Goal: Information Seeking & Learning: Check status

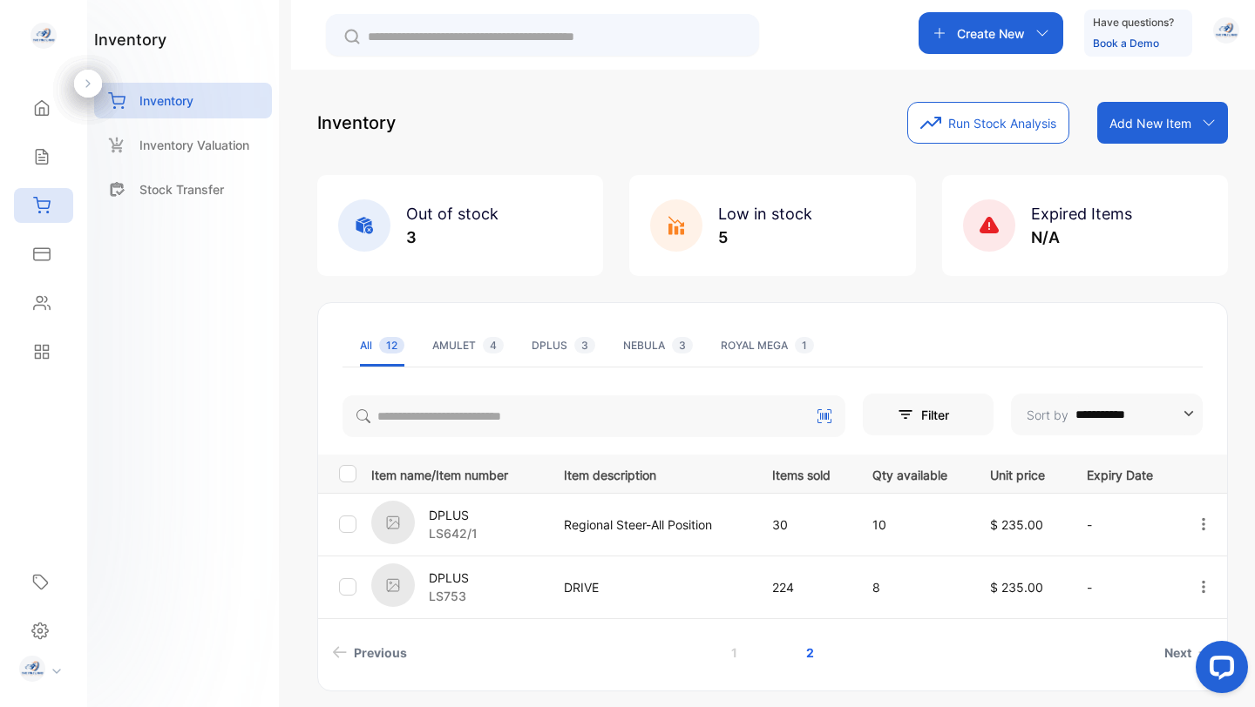
scroll to position [58, 0]
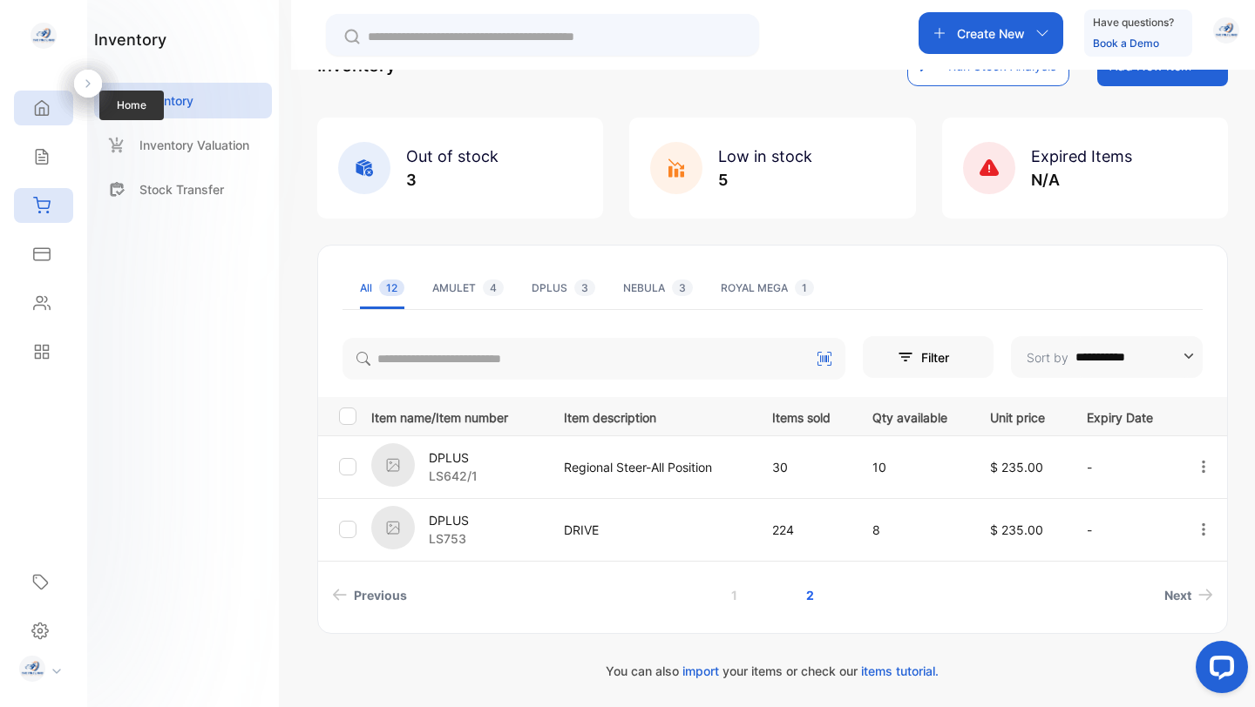
click at [43, 108] on icon at bounding box center [42, 108] width 13 height 15
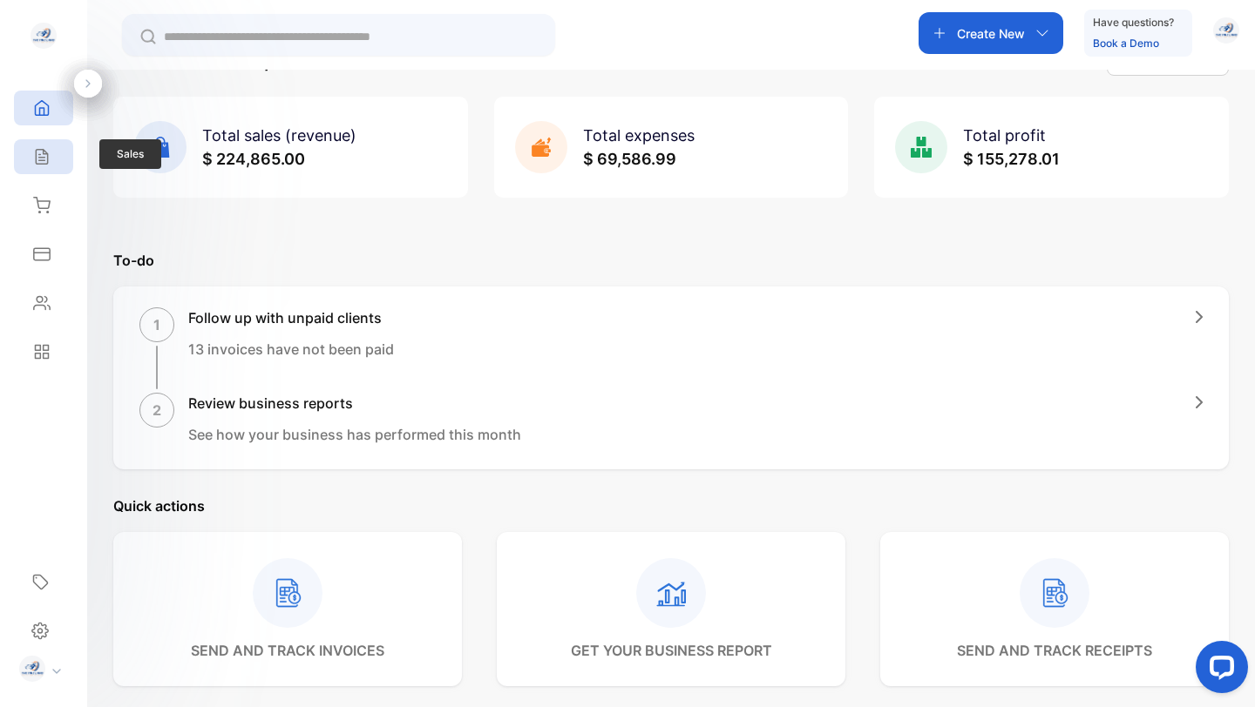
click at [41, 152] on icon at bounding box center [41, 156] width 17 height 17
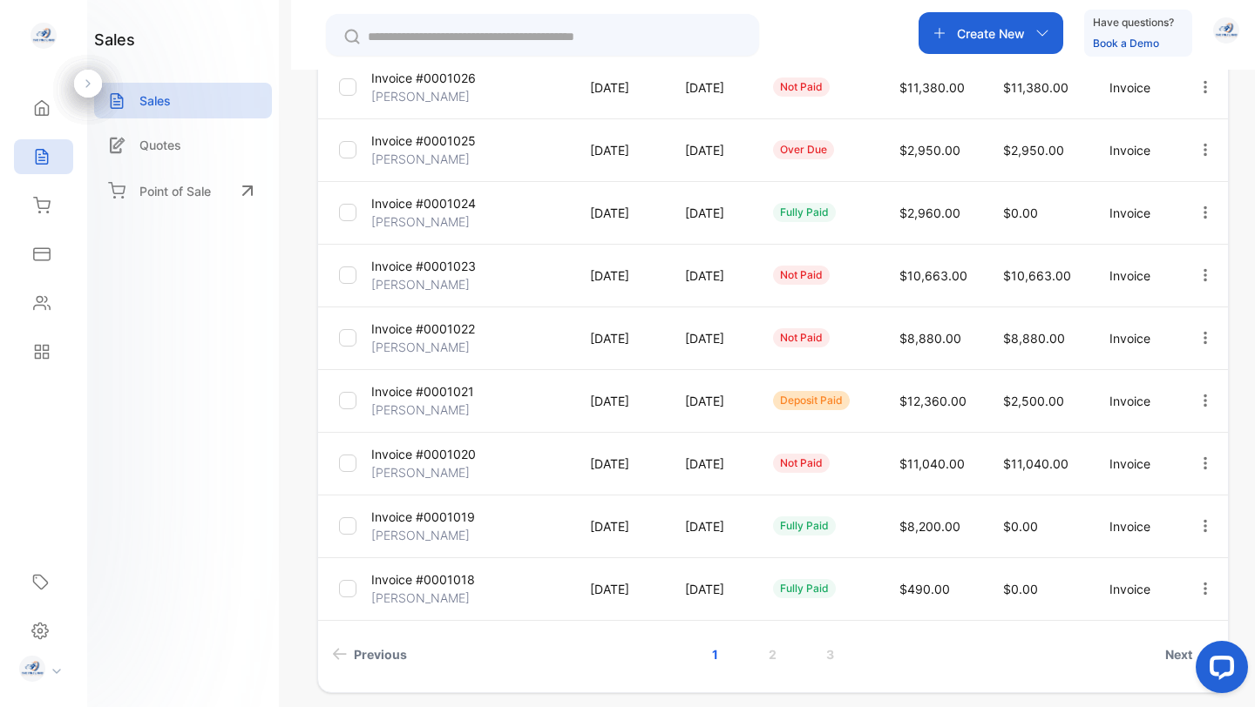
scroll to position [376, 0]
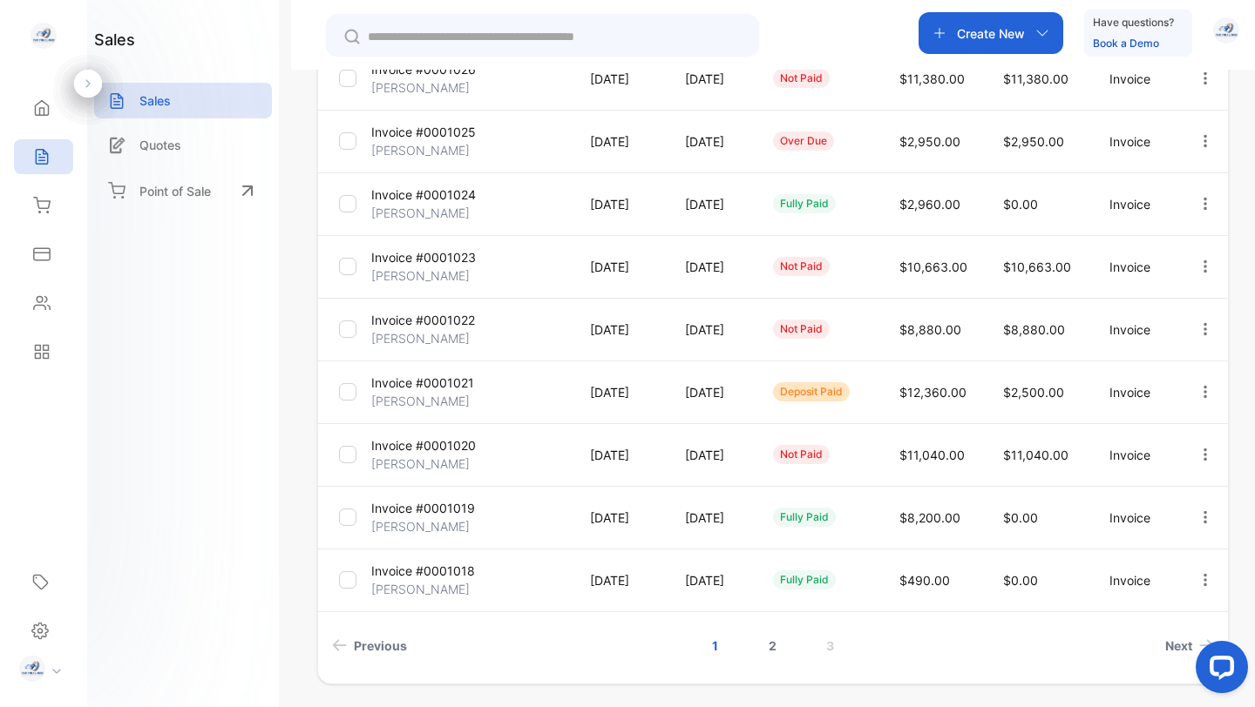
click at [769, 643] on link "2" at bounding box center [773, 646] width 50 height 32
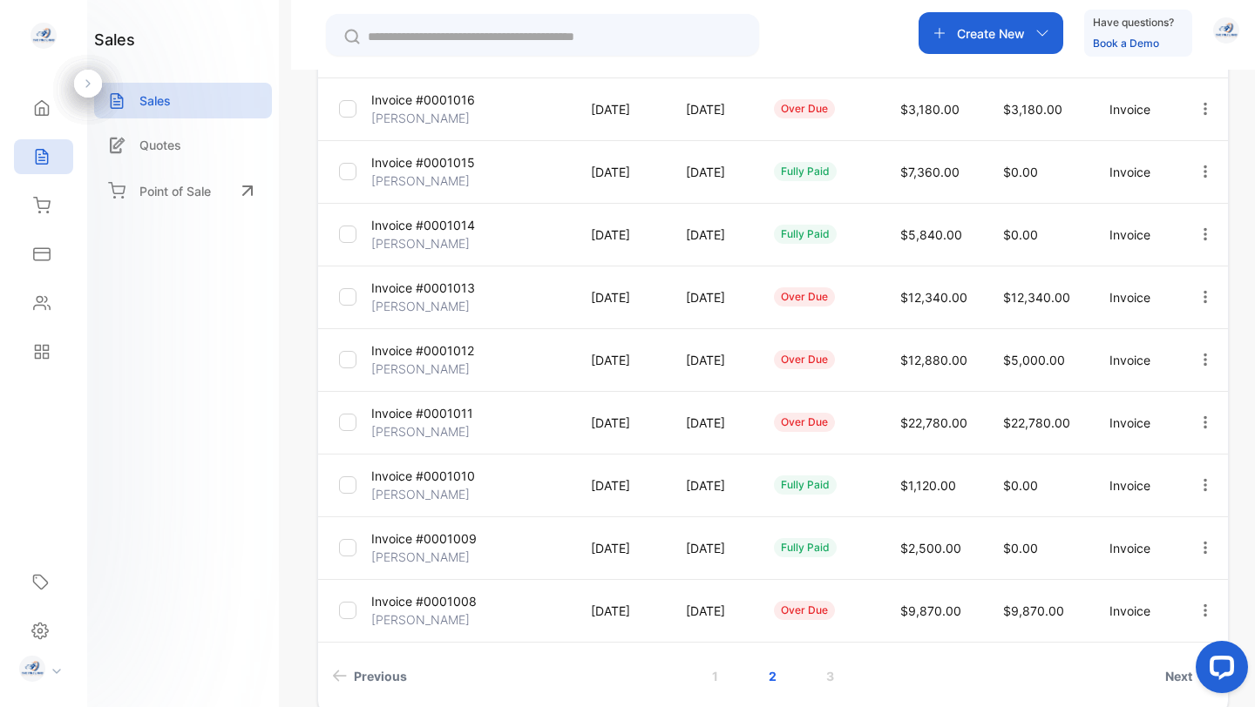
scroll to position [348, 0]
click at [462, 350] on p "Invoice #0001012" at bounding box center [422, 349] width 103 height 18
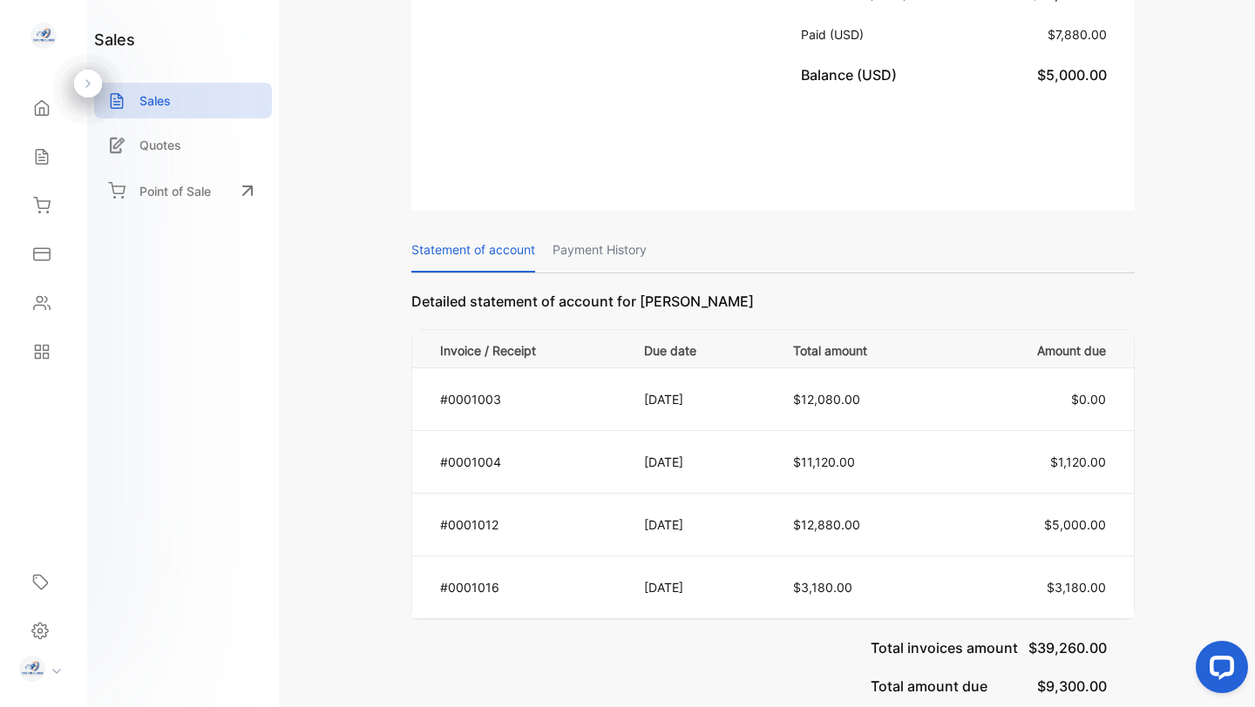
scroll to position [845, 0]
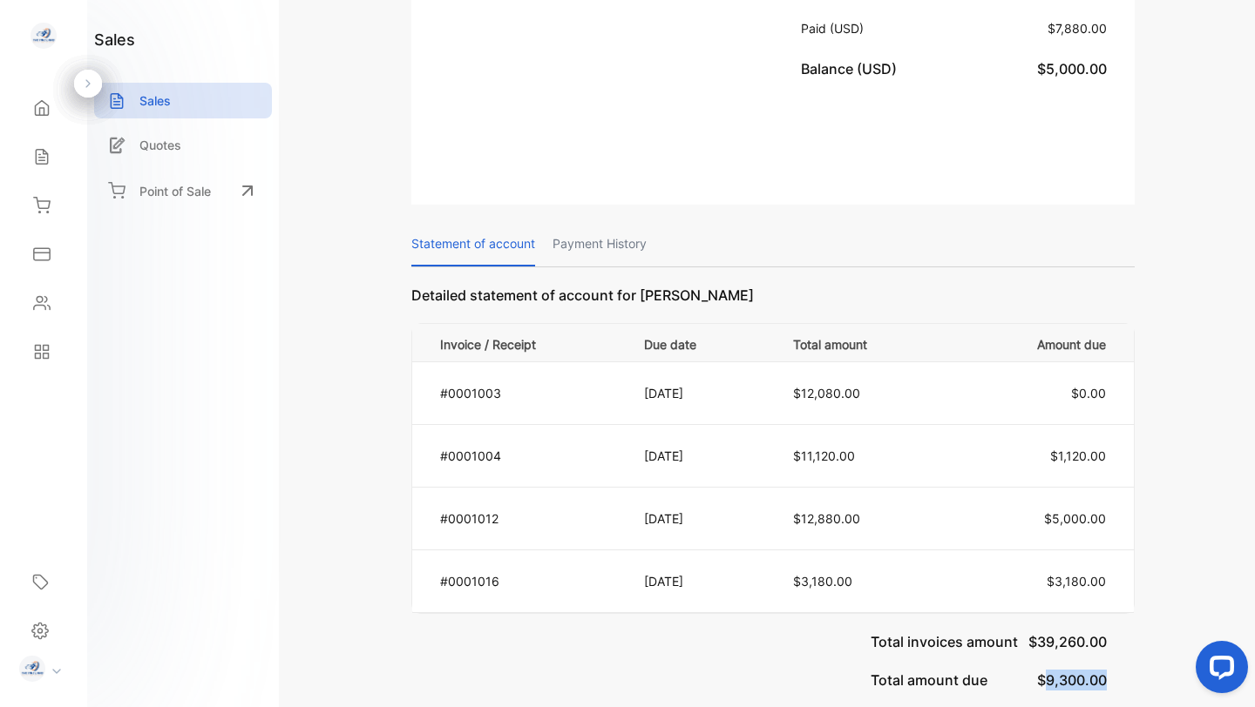
drag, startPoint x: 1107, startPoint y: 621, endPoint x: 1037, endPoint y: 632, distance: 70.5
click at [1037, 632] on div "Total invoices amount $39,260.00 Total amount due $9,300.00" at bounding box center [772, 661] width 723 height 94
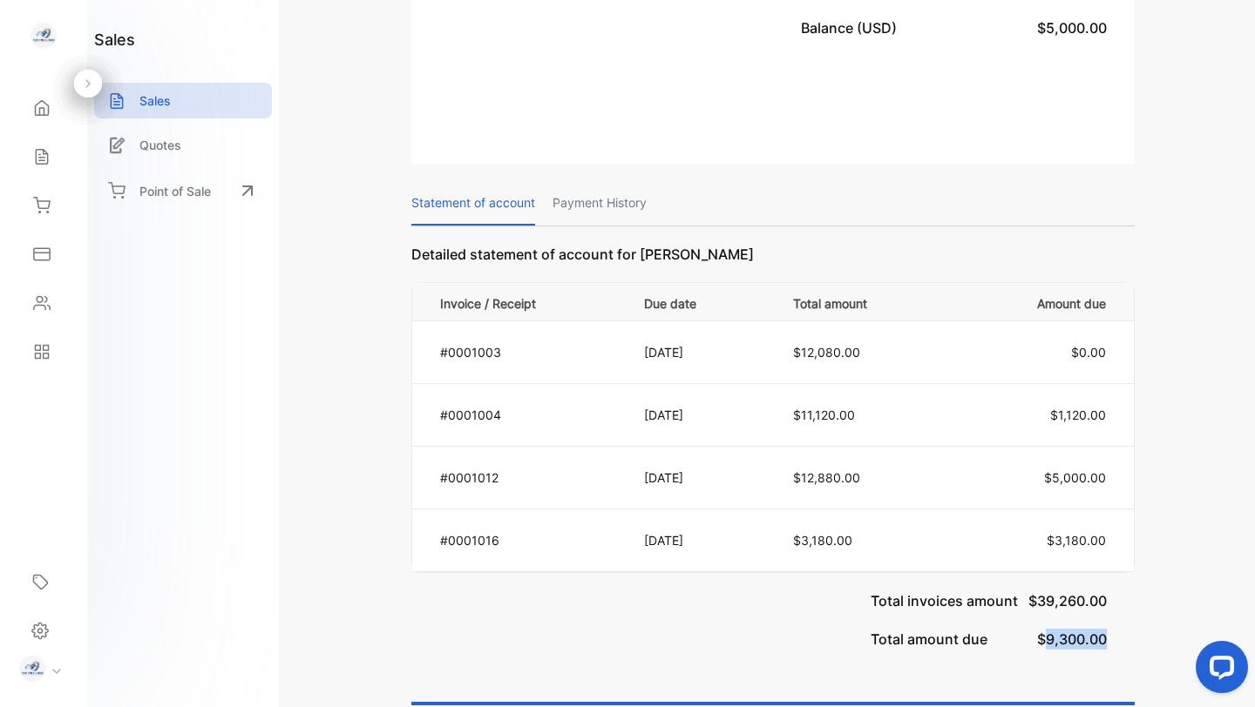
scroll to position [890, 0]
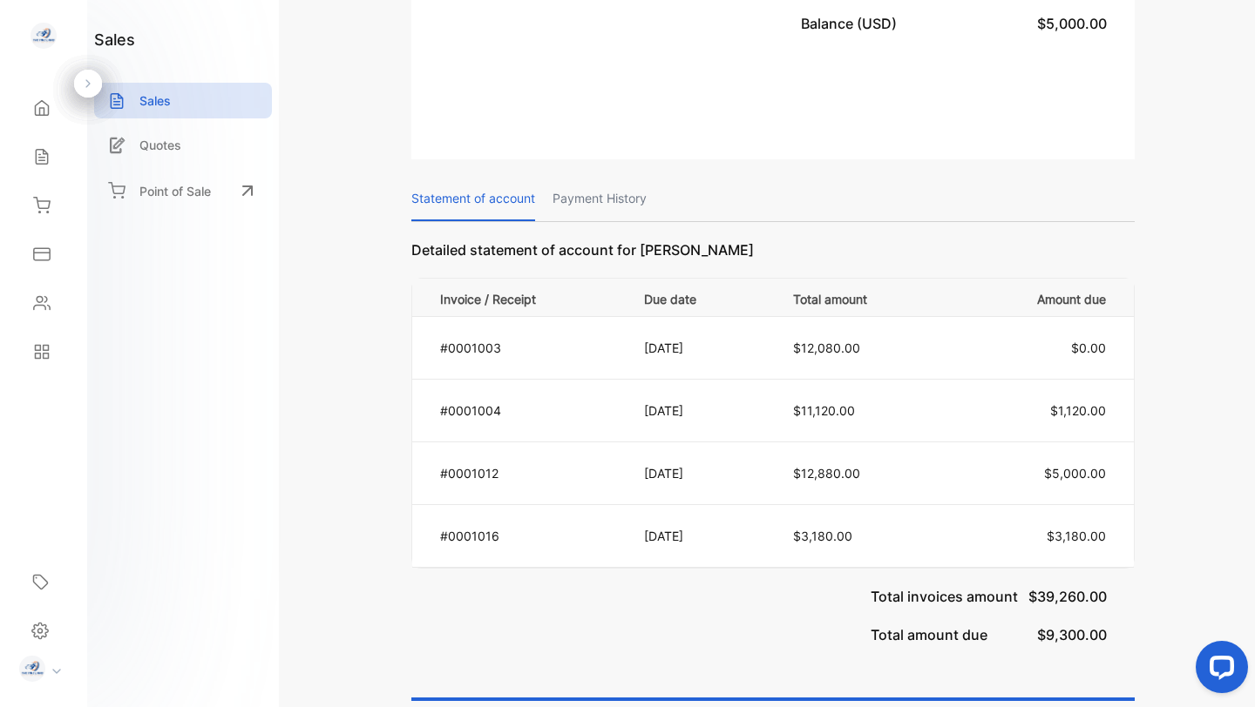
click at [818, 602] on div "Total invoices amount $39,260.00 Total amount due $9,300.00" at bounding box center [772, 616] width 723 height 94
click at [158, 102] on p "Sales" at bounding box center [154, 100] width 31 height 18
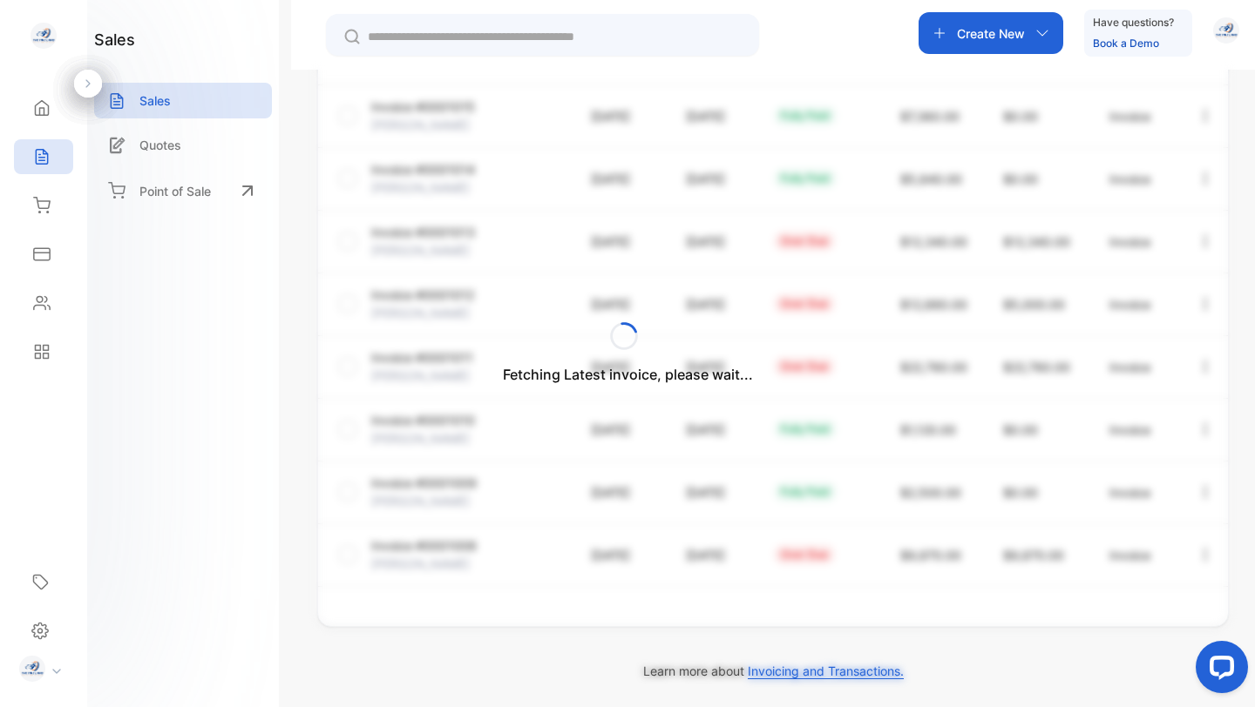
scroll to position [434, 0]
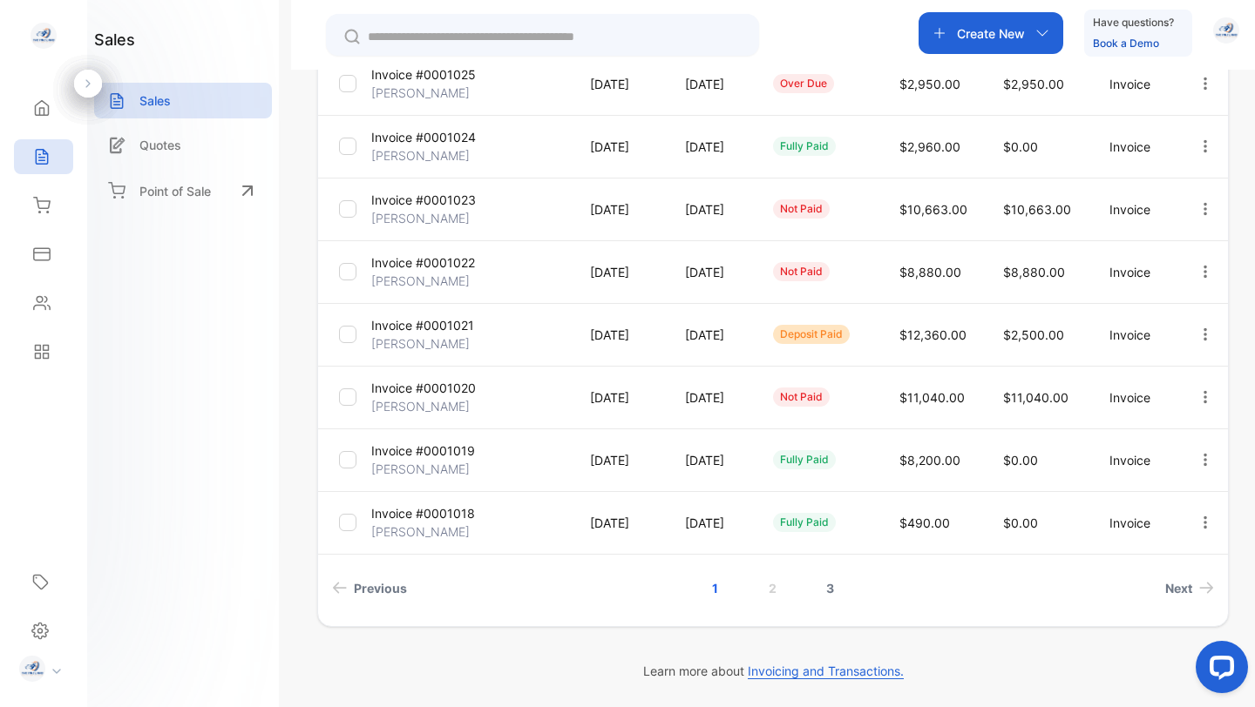
click at [826, 587] on link "3" at bounding box center [830, 588] width 50 height 32
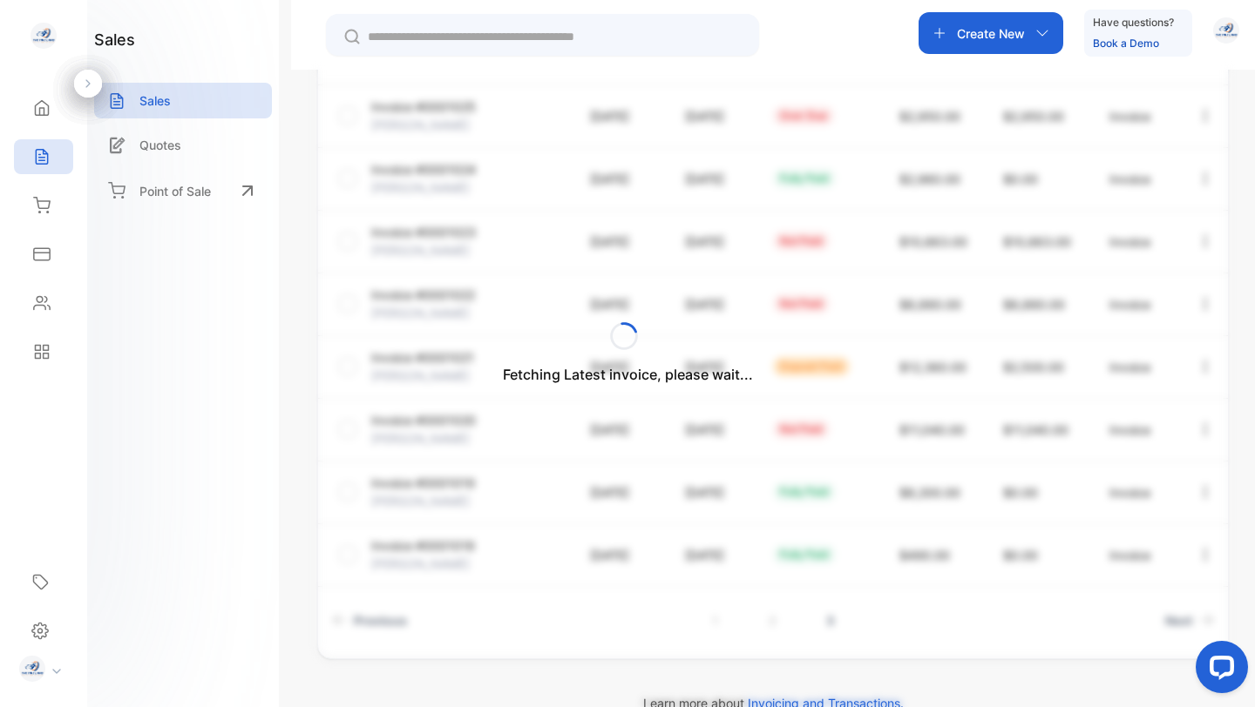
scroll to position [183, 0]
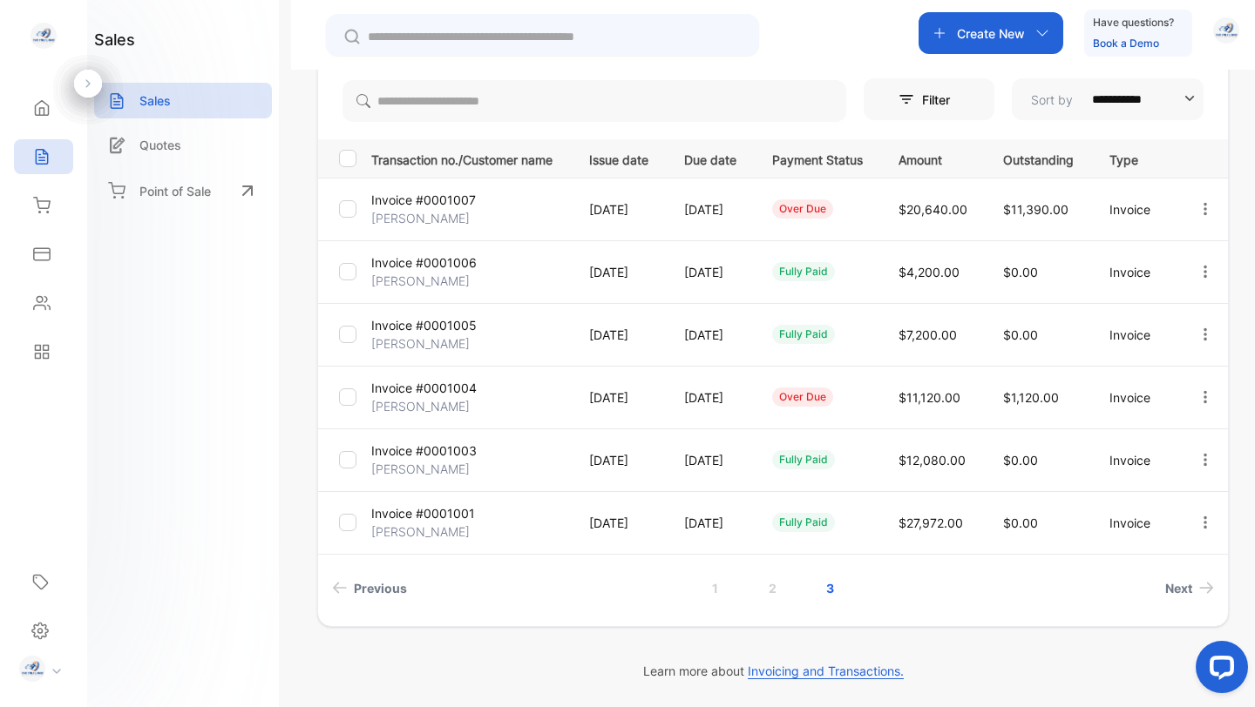
click at [439, 382] on p "Invoice #0001004" at bounding box center [423, 388] width 105 height 18
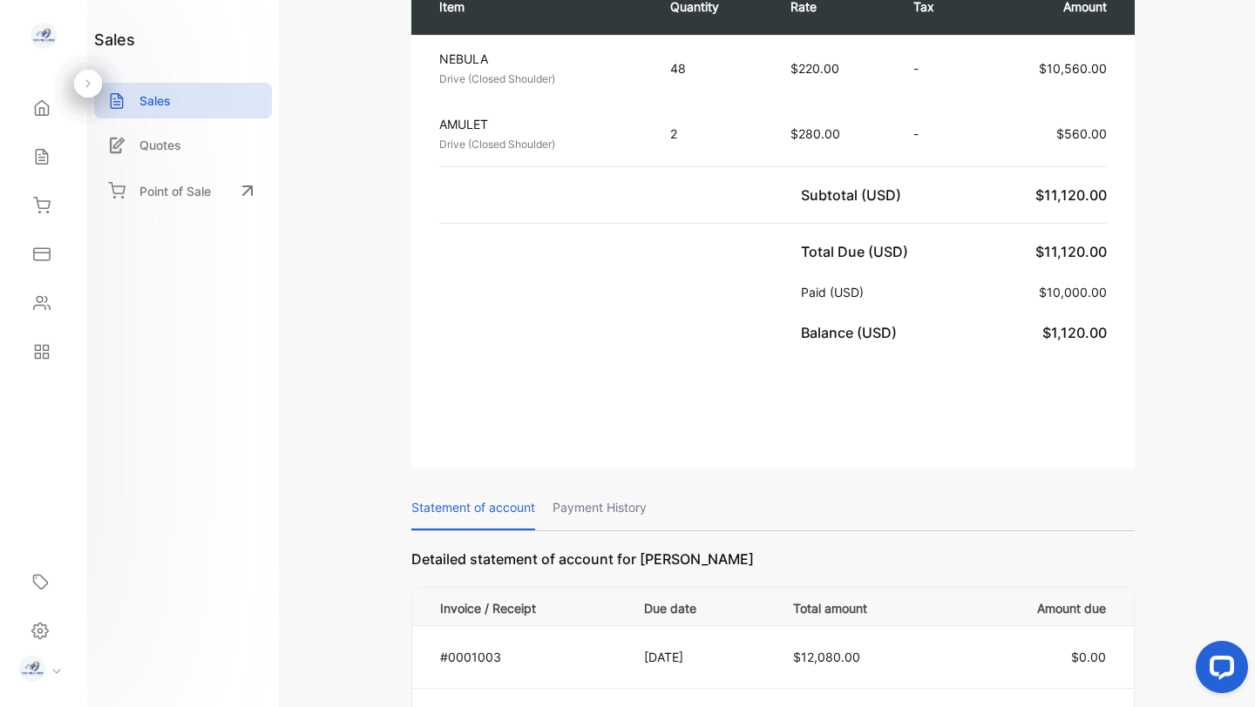
scroll to position [614, 0]
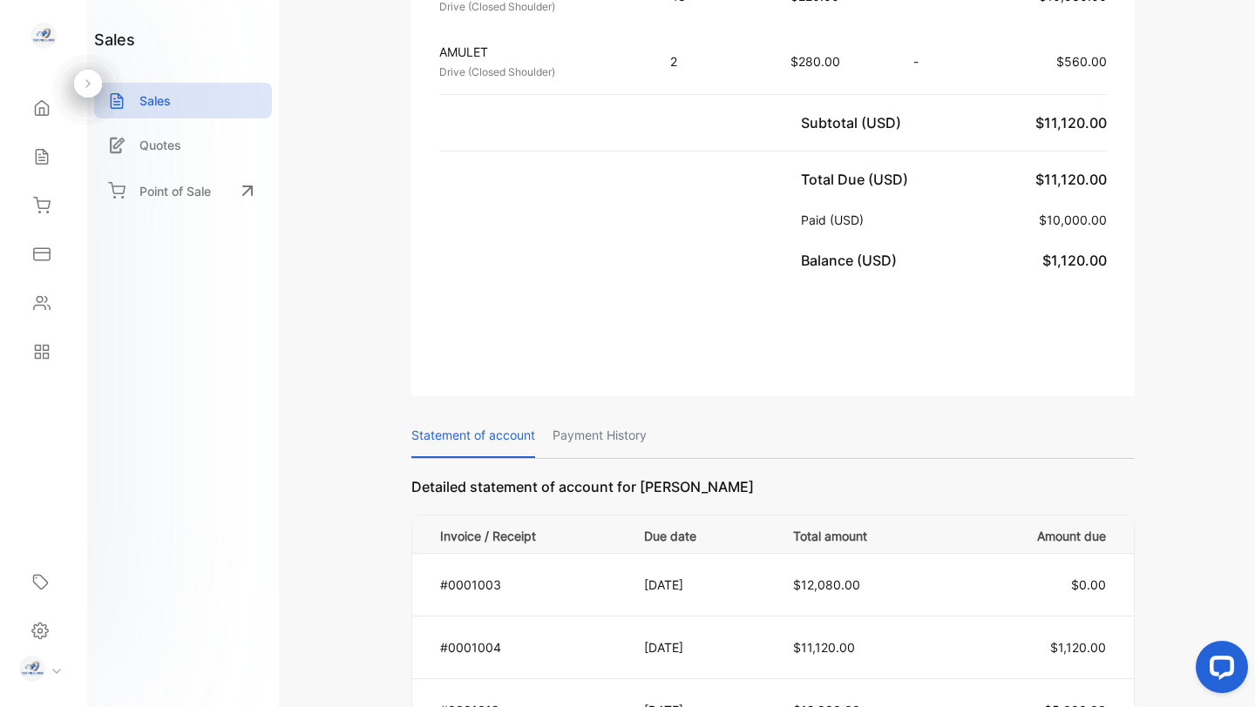
click at [597, 414] on p "Payment History" at bounding box center [599, 436] width 94 height 44
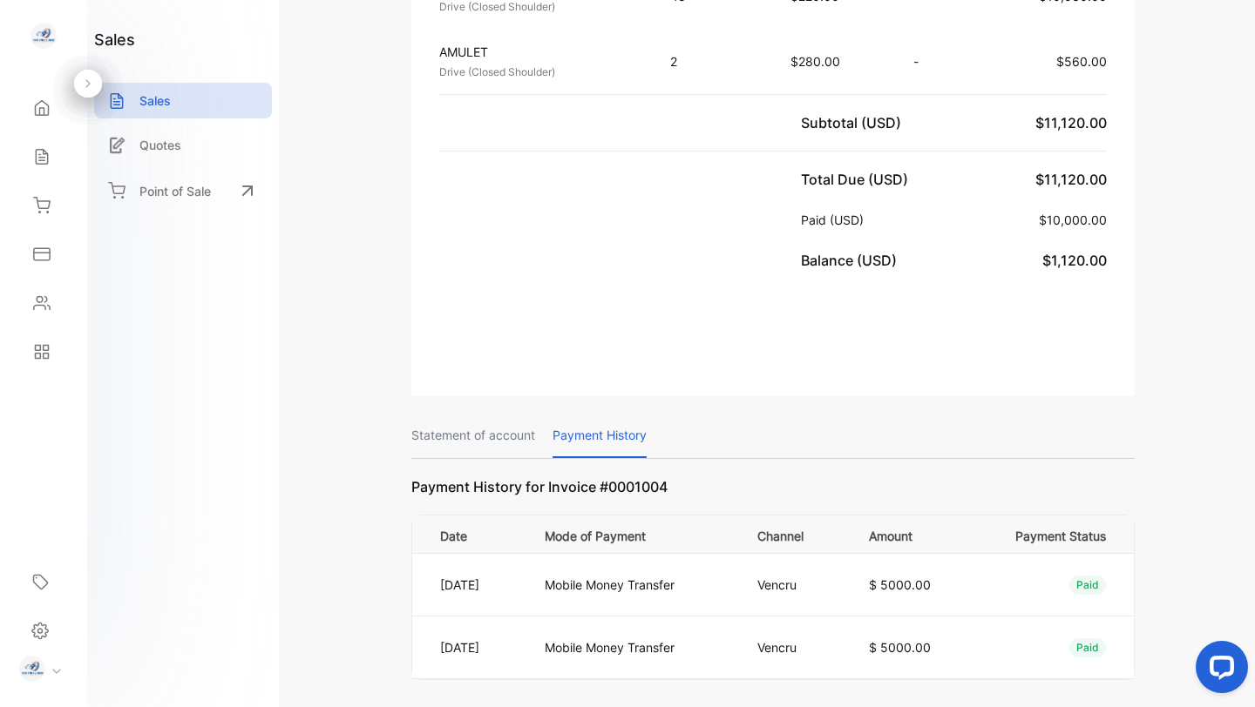
click at [473, 414] on p "Statement of account" at bounding box center [473, 436] width 124 height 44
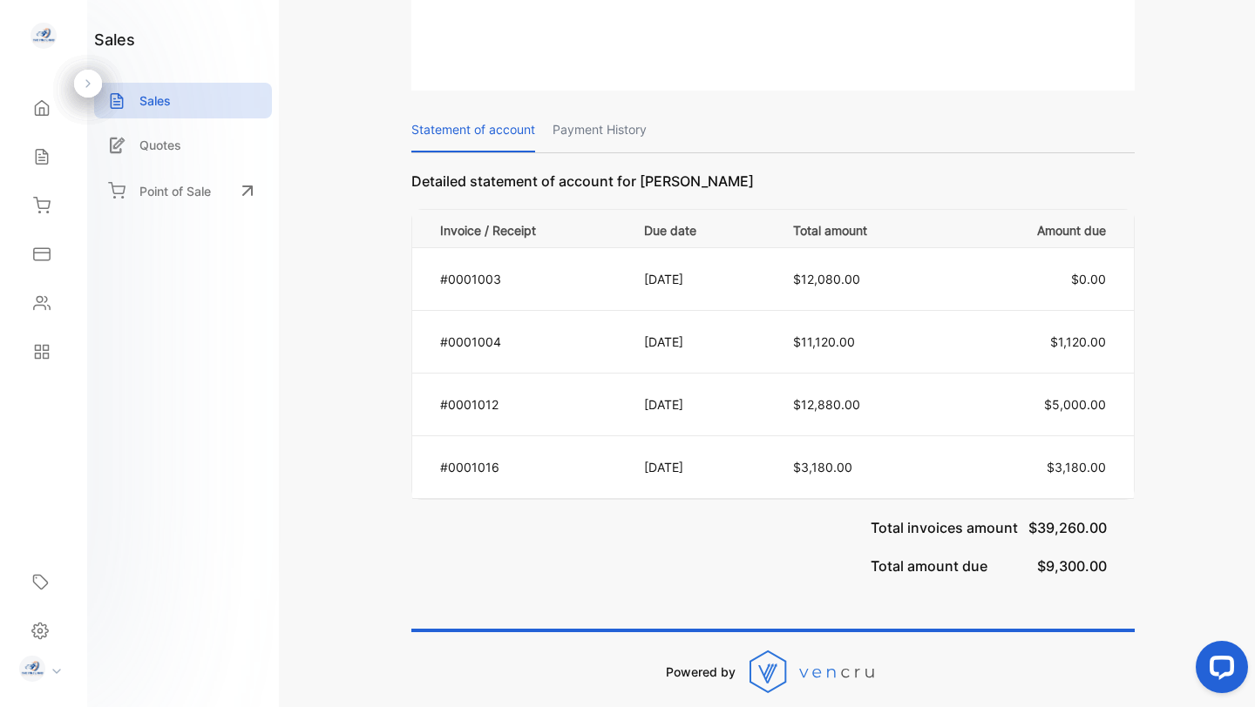
scroll to position [890, 0]
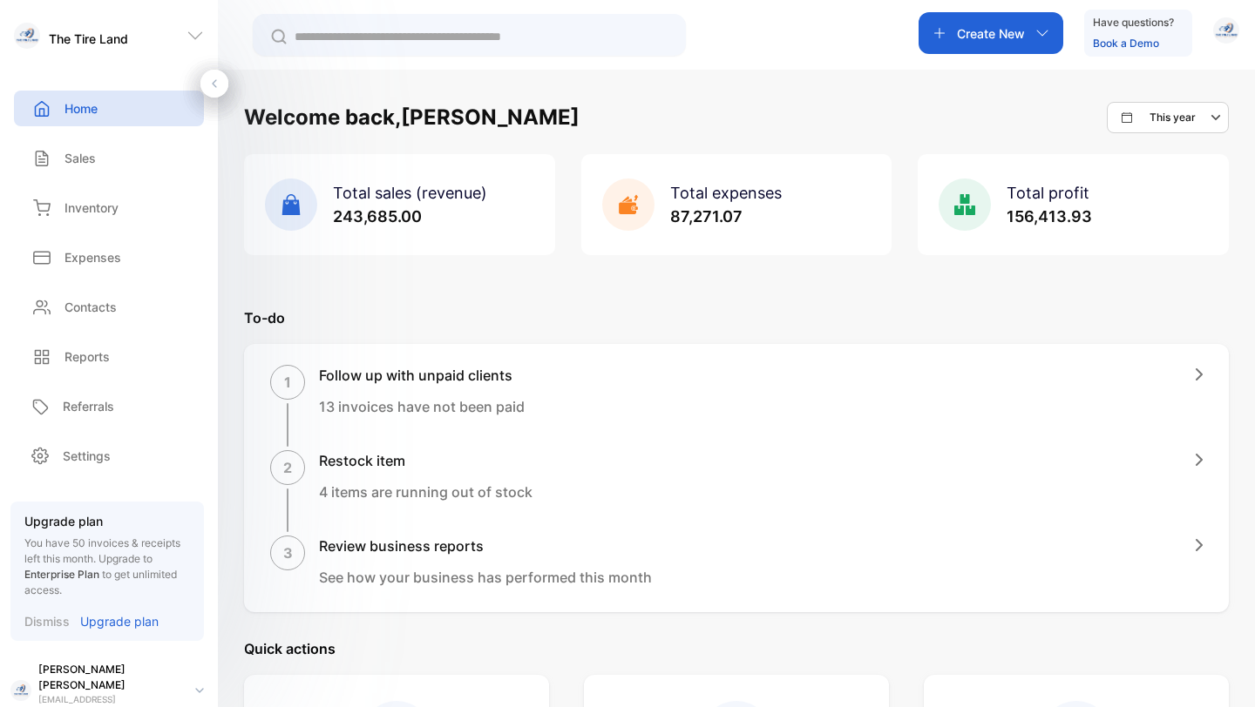
click at [967, 55] on div "Create New Have questions? Book a Demo" at bounding box center [1078, 33] width 321 height 47
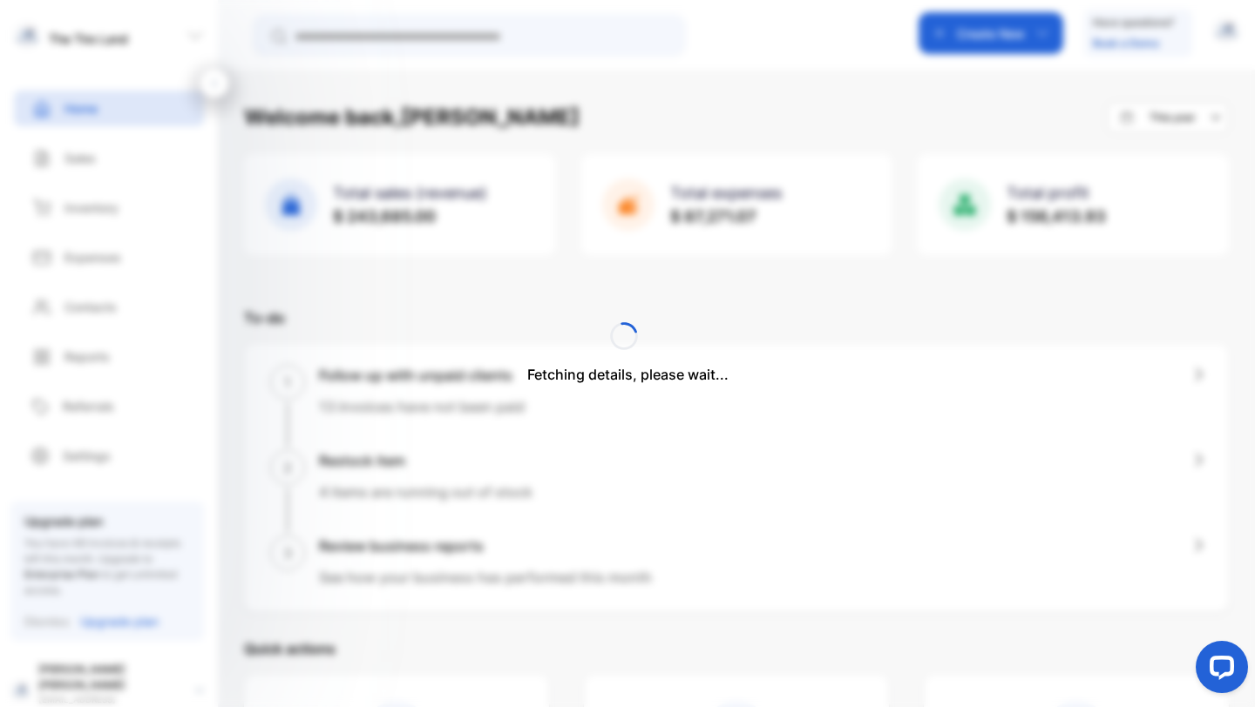
click at [77, 156] on div "Fetching details, please wait..." at bounding box center [627, 353] width 1255 height 707
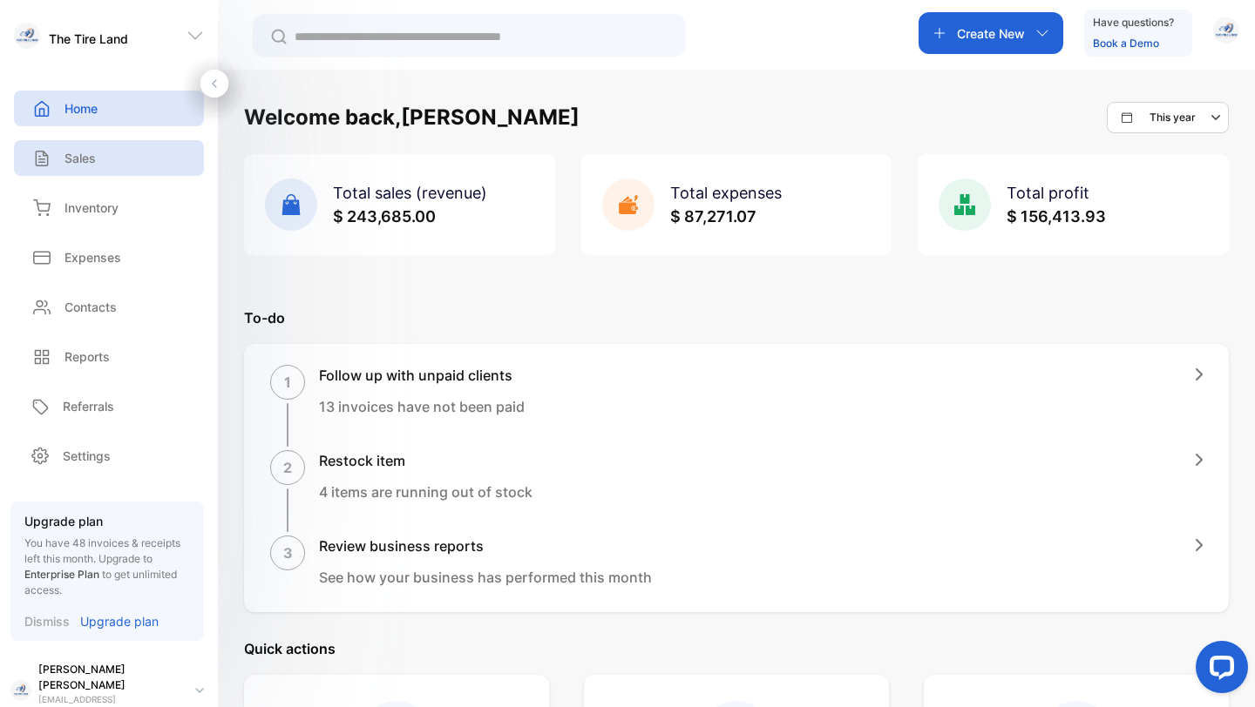
click at [78, 162] on p "Sales" at bounding box center [79, 158] width 31 height 18
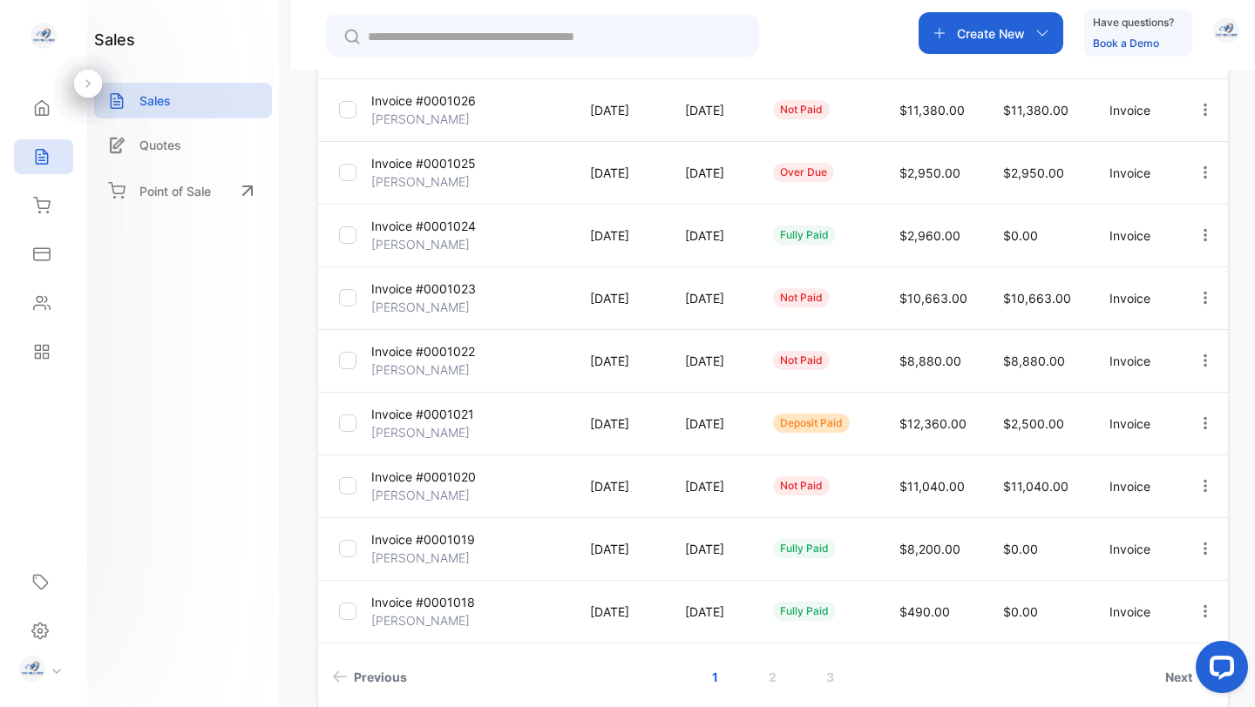
scroll to position [434, 0]
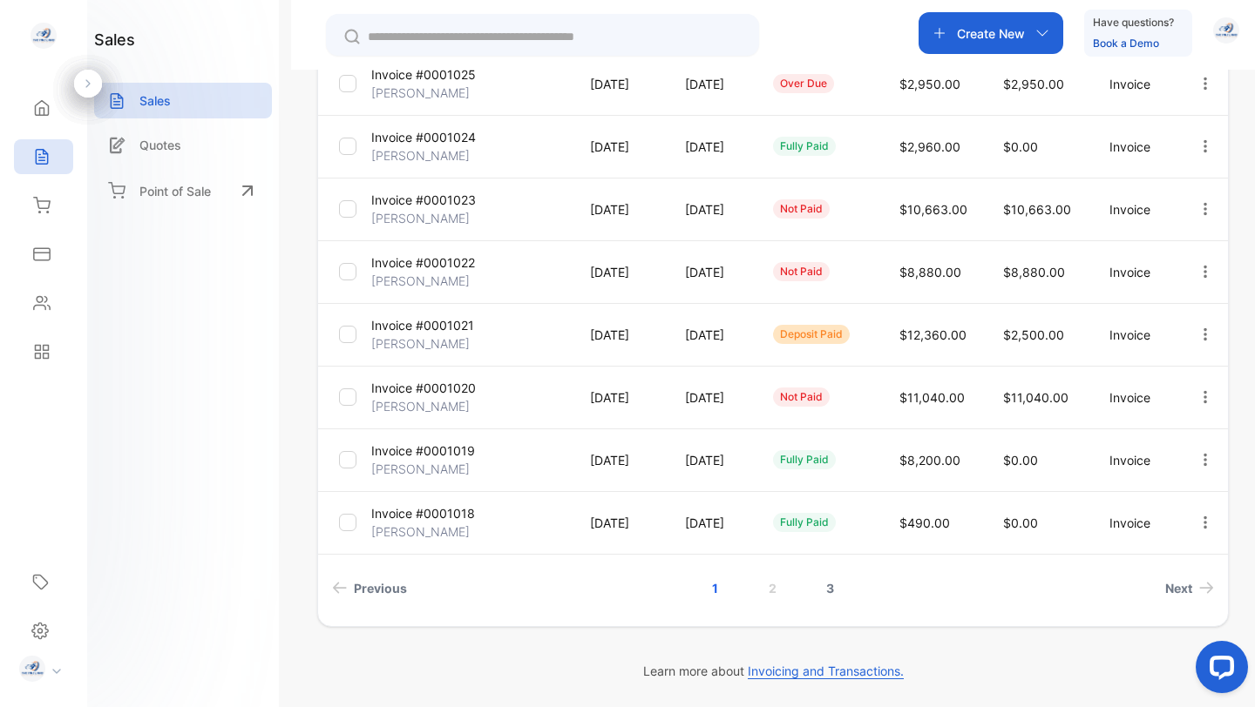
click at [823, 588] on link "3" at bounding box center [830, 588] width 50 height 32
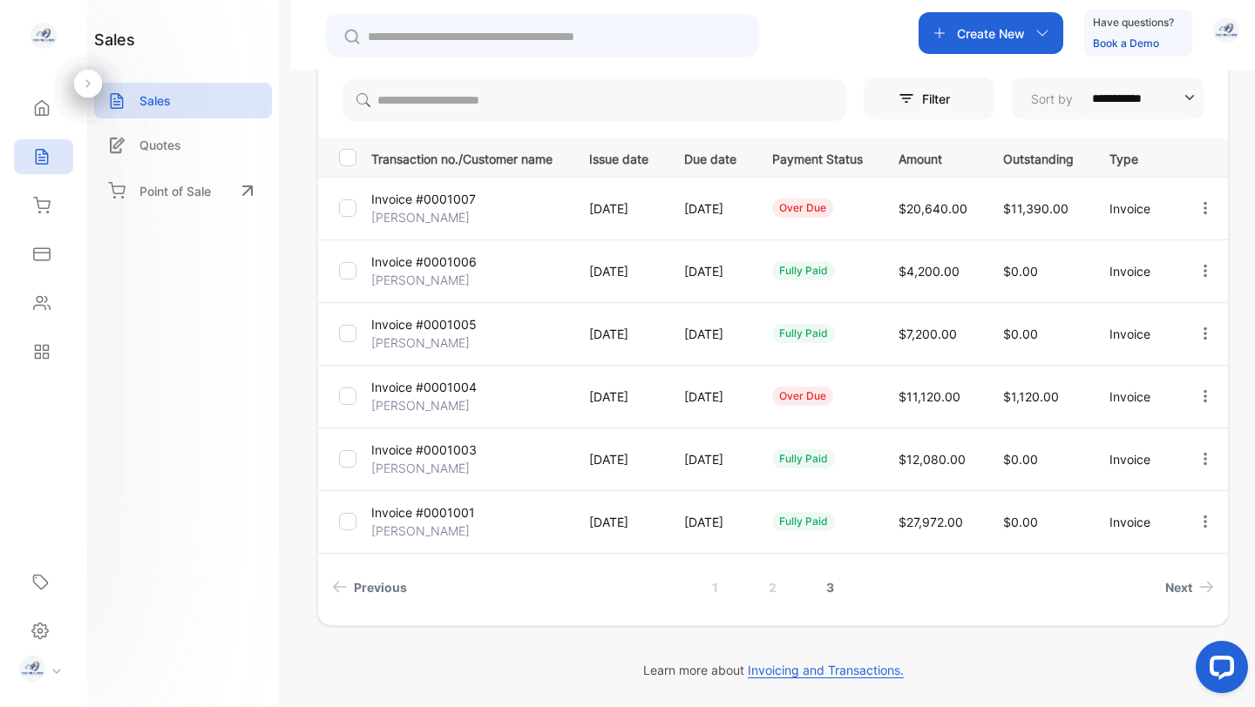
scroll to position [183, 0]
click at [441, 452] on p "Invoice #0001003" at bounding box center [423, 451] width 105 height 18
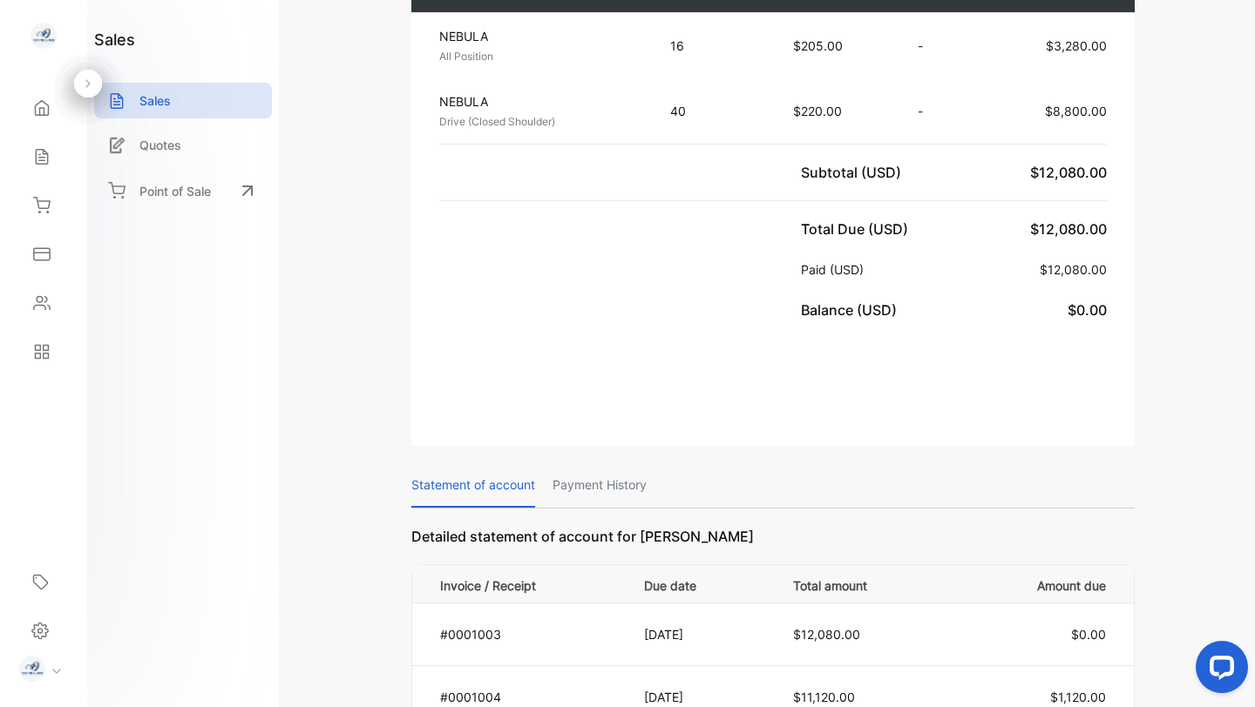
scroll to position [564, 0]
click at [570, 464] on p "Payment History" at bounding box center [599, 486] width 94 height 44
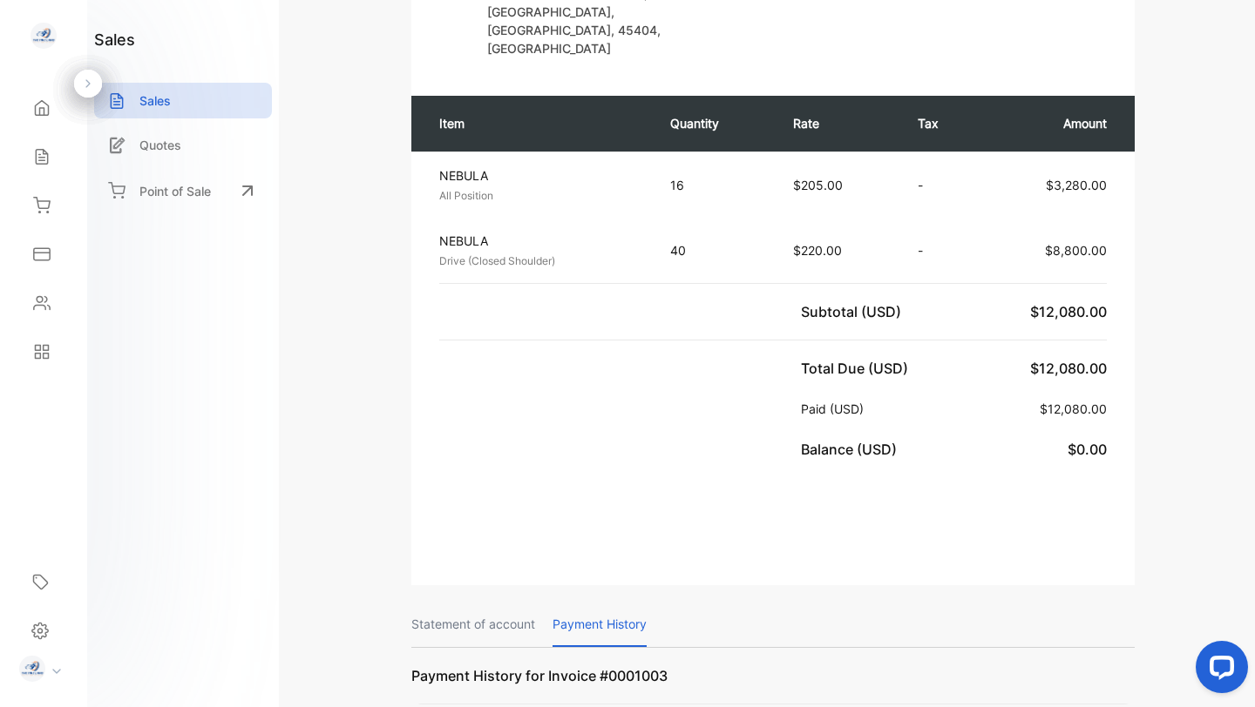
scroll to position [423, 0]
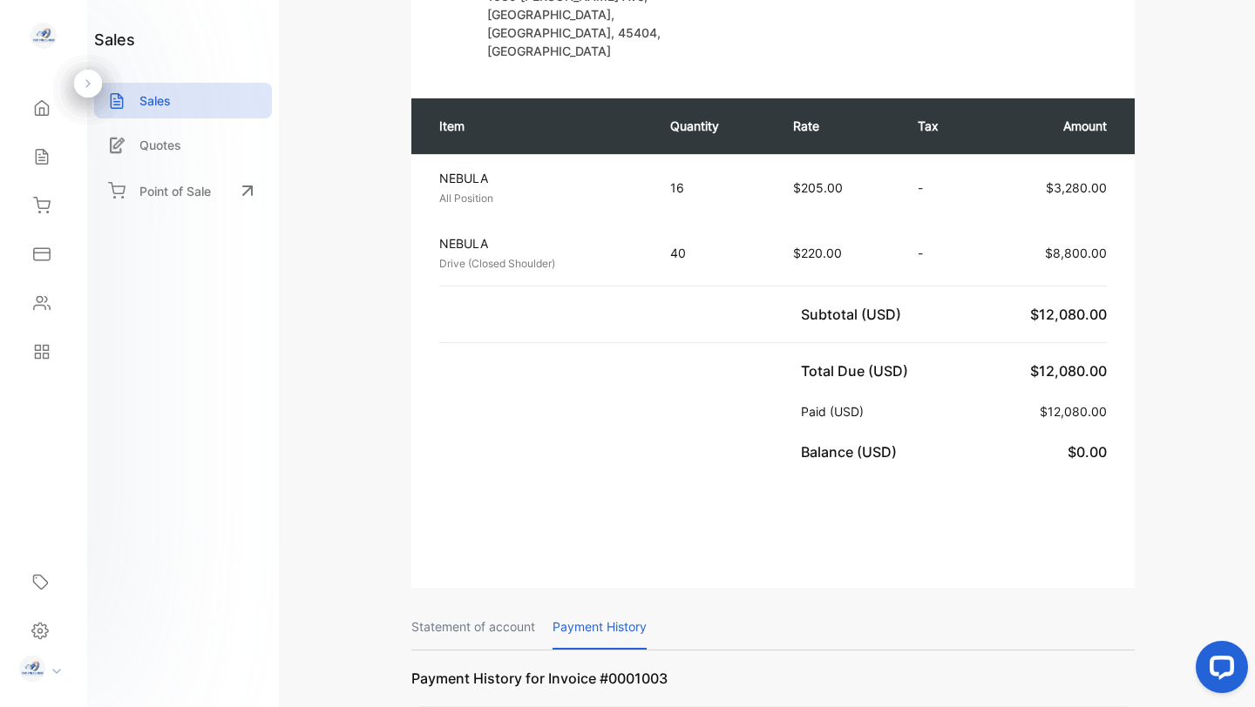
click at [486, 606] on p "Statement of account" at bounding box center [473, 628] width 124 height 44
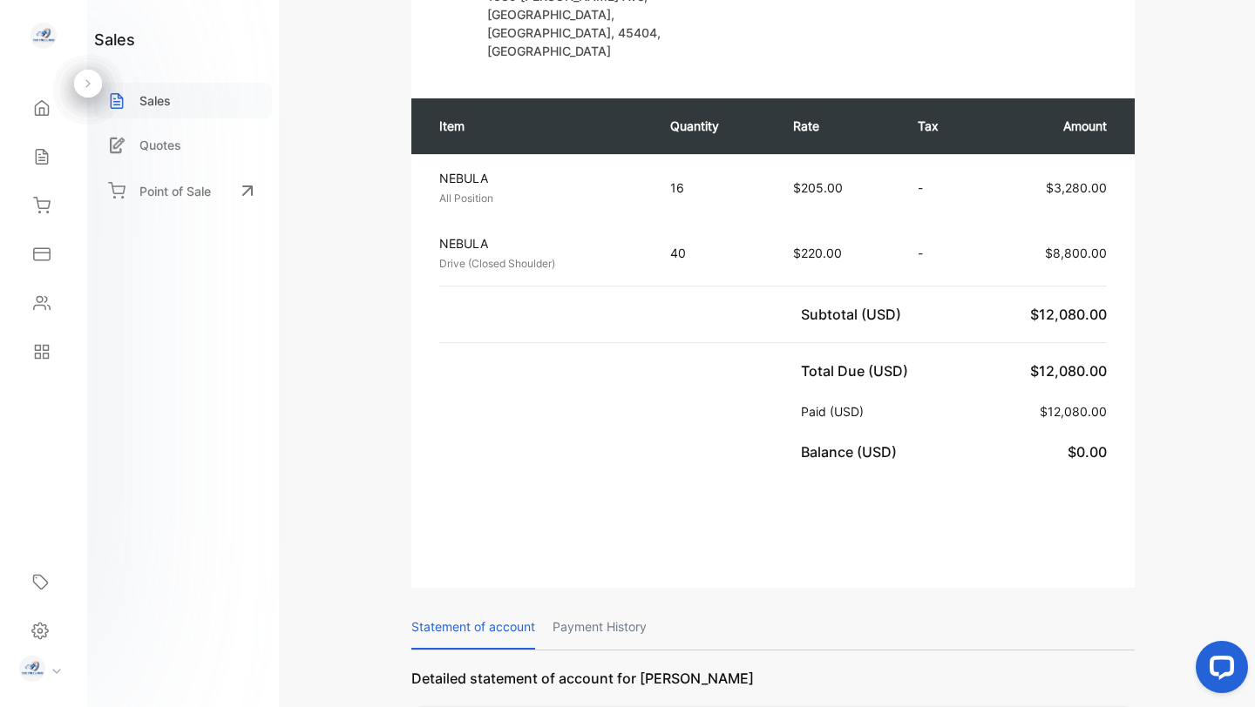
click at [179, 98] on div "Sales" at bounding box center [183, 101] width 178 height 36
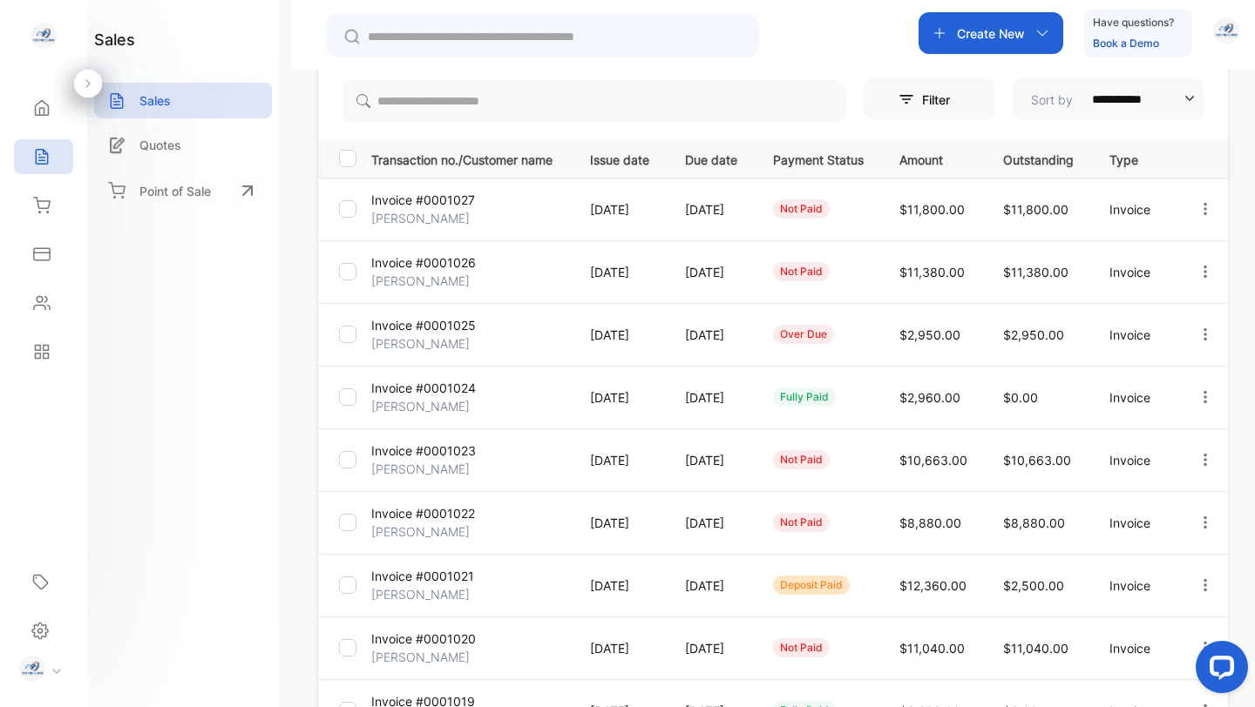
scroll to position [434, 0]
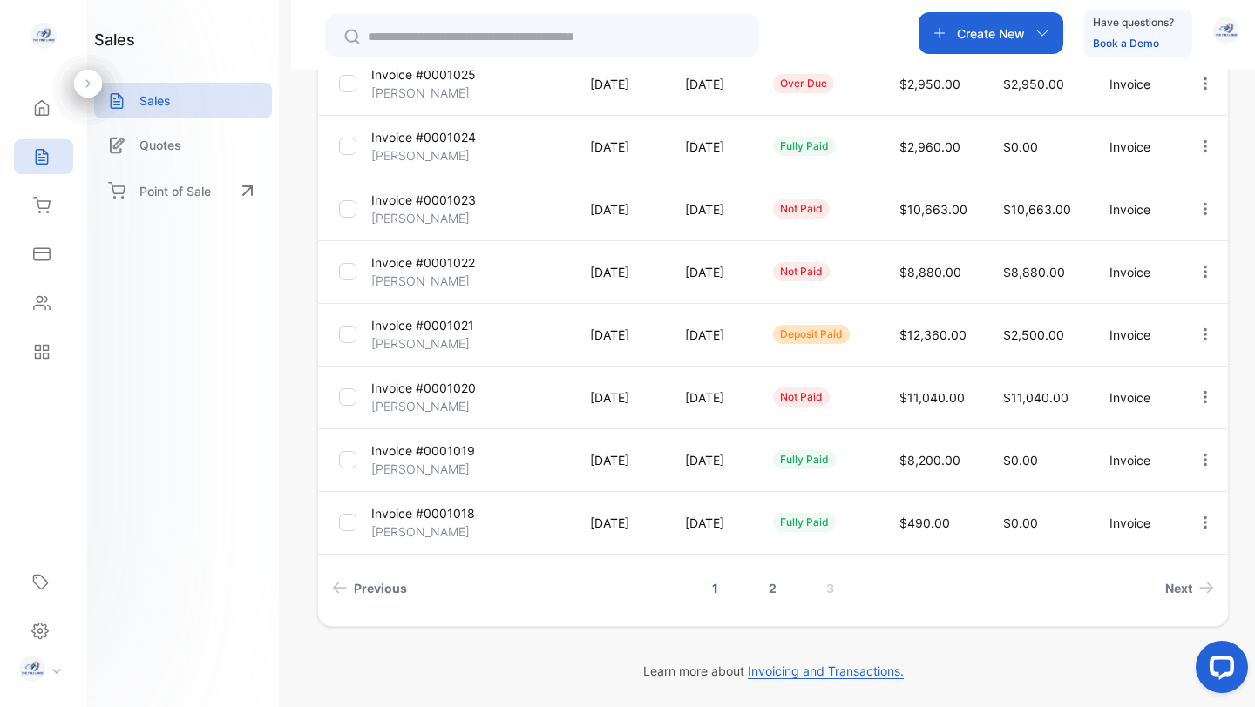
click at [761, 591] on link "2" at bounding box center [773, 588] width 50 height 32
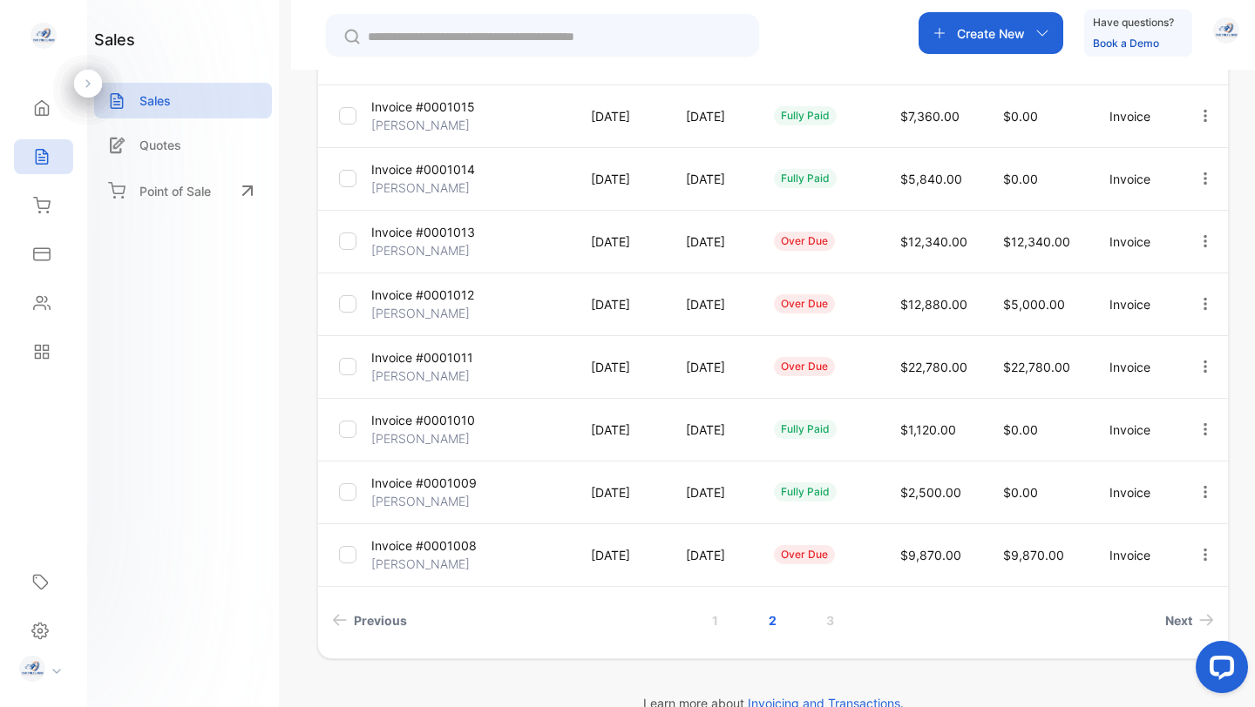
click at [441, 294] on p "Invoice #0001012" at bounding box center [422, 295] width 103 height 18
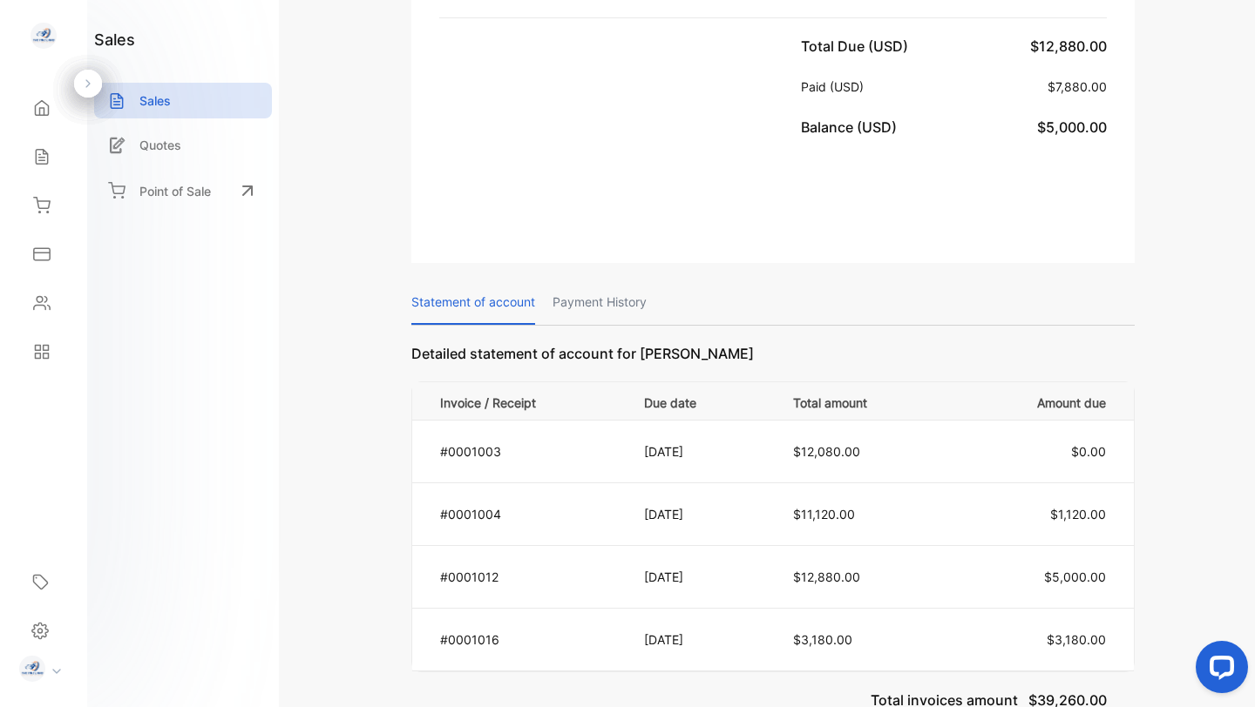
click at [609, 281] on p "Payment History" at bounding box center [599, 303] width 94 height 44
